Goal: Task Accomplishment & Management: Use online tool/utility

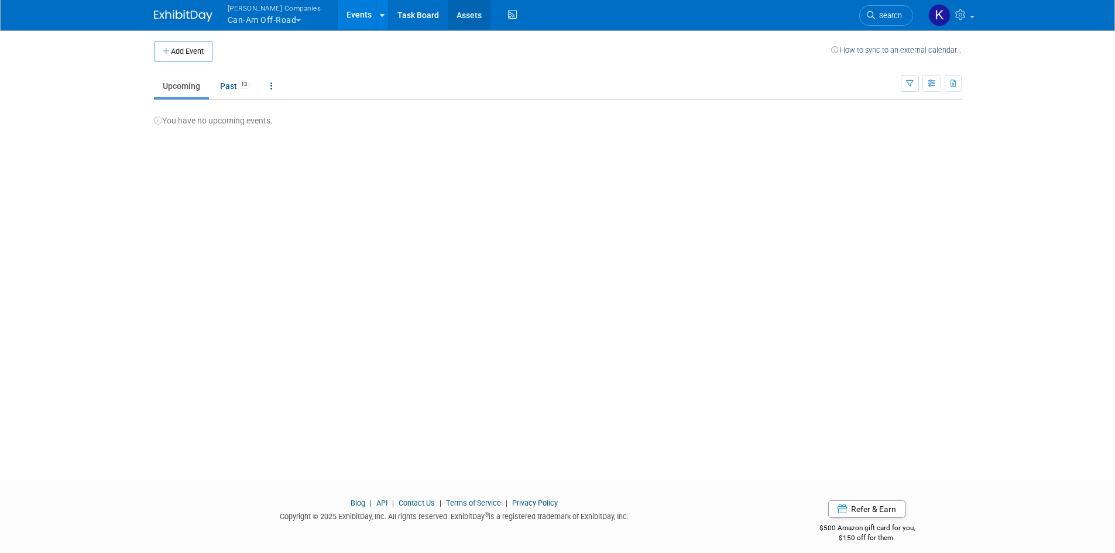
click at [450, 16] on link "Assets" at bounding box center [469, 14] width 43 height 29
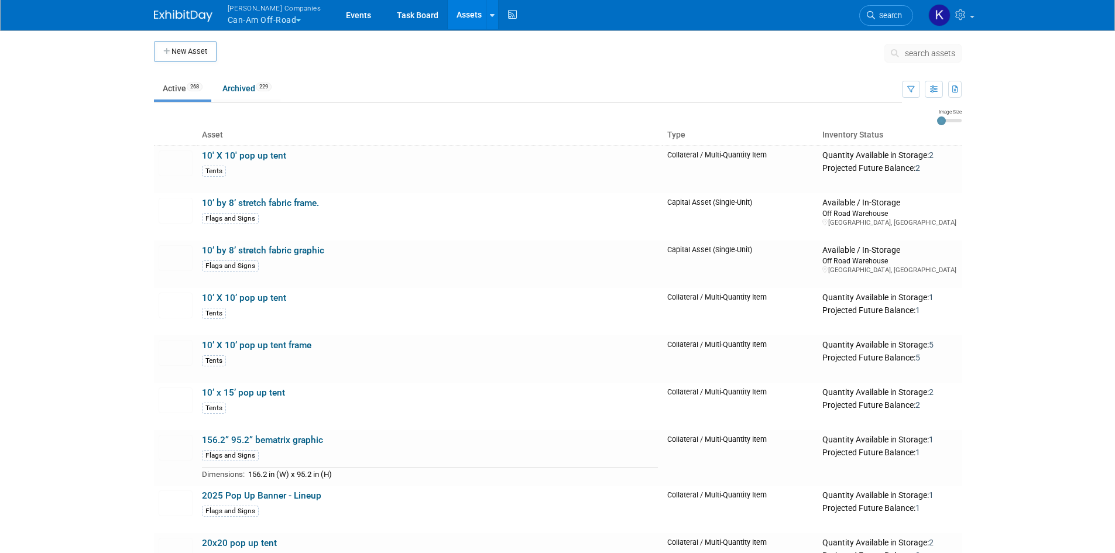
click at [937, 54] on span "search assets" at bounding box center [929, 53] width 50 height 9
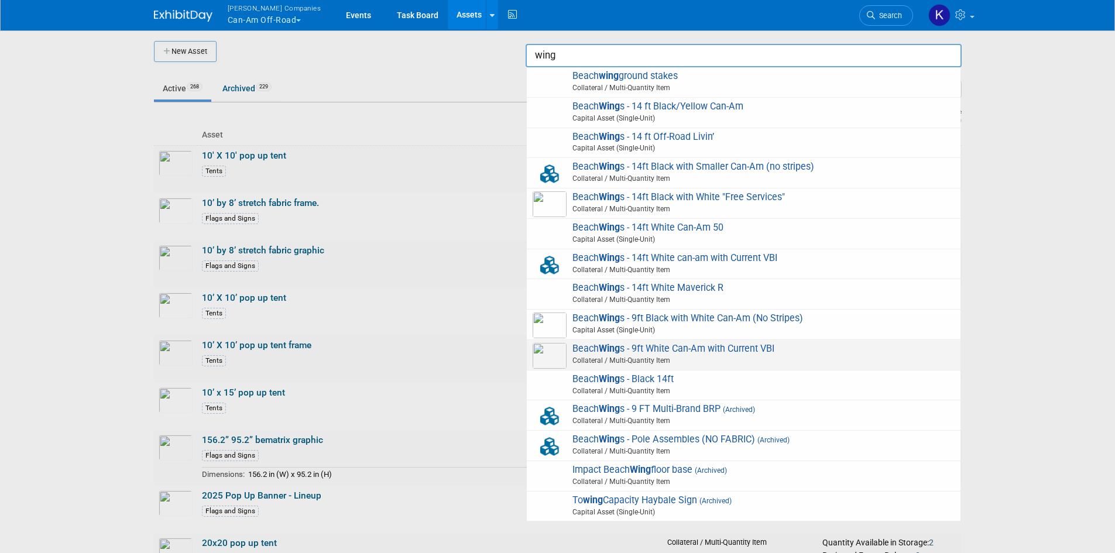
click at [656, 352] on span "Beach Wing s - 9ft White Can-Am with Current VBI Collateral / Multi-Quantity It…" at bounding box center [743, 355] width 422 height 24
type input "Beach Wings - 9ft White Can-Am with Current VBI"
